Goal: Find contact information: Find contact information

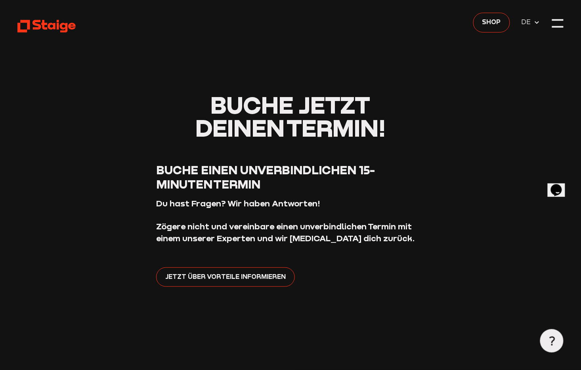
click at [48, 23] on icon at bounding box center [46, 26] width 59 height 15
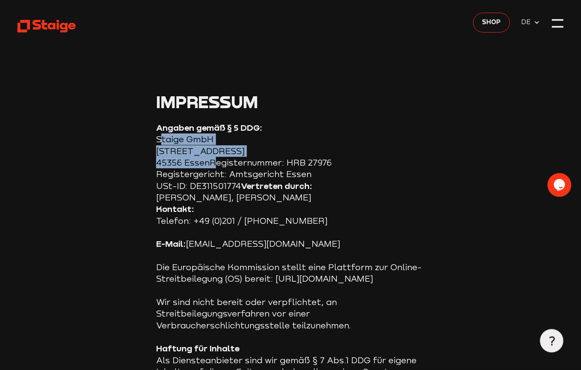
drag, startPoint x: 211, startPoint y: 163, endPoint x: 144, endPoint y: 139, distance: 70.8
copy section "Staige GmbH [STREET_ADDRESS]"
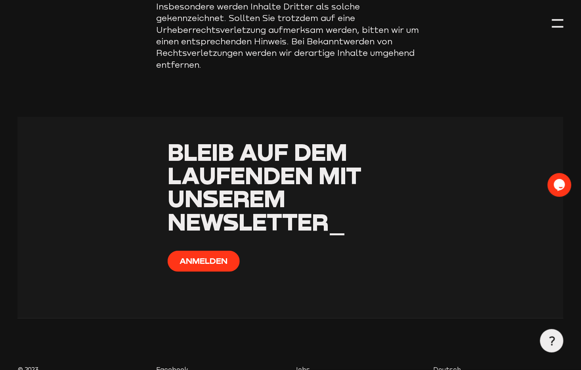
scroll to position [995, 0]
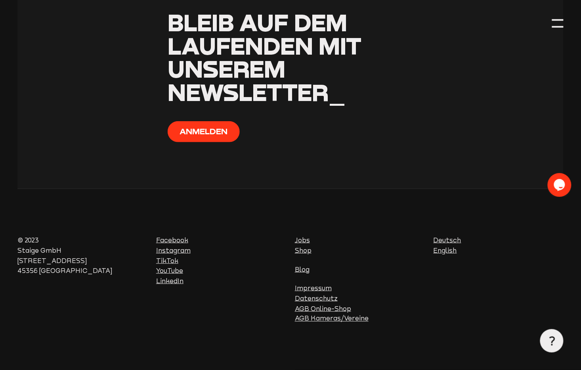
click at [305, 238] on link "Jobs" at bounding box center [302, 240] width 15 height 7
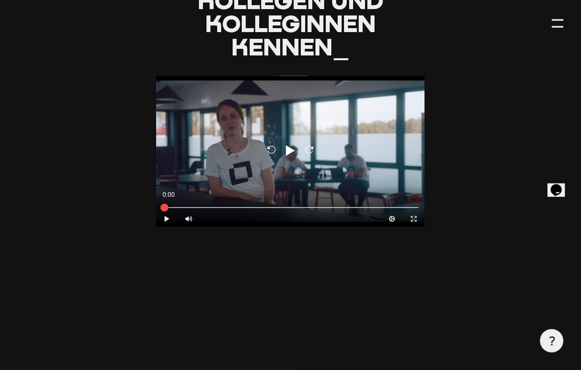
scroll to position [740, 0]
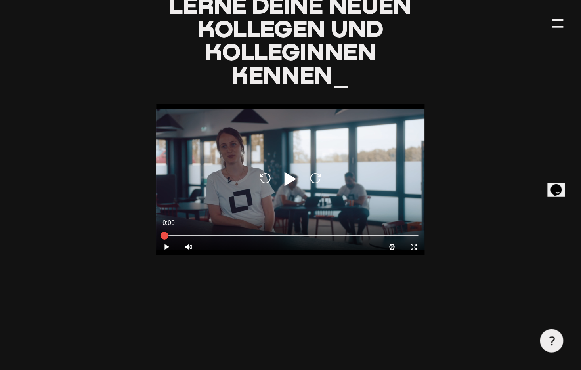
click at [297, 183] on icon "Play" at bounding box center [290, 179] width 19 height 19
type input "0.8"
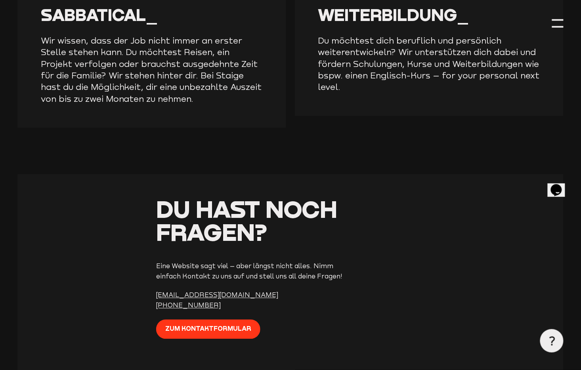
scroll to position [1980, 0]
